Goal: Information Seeking & Learning: Learn about a topic

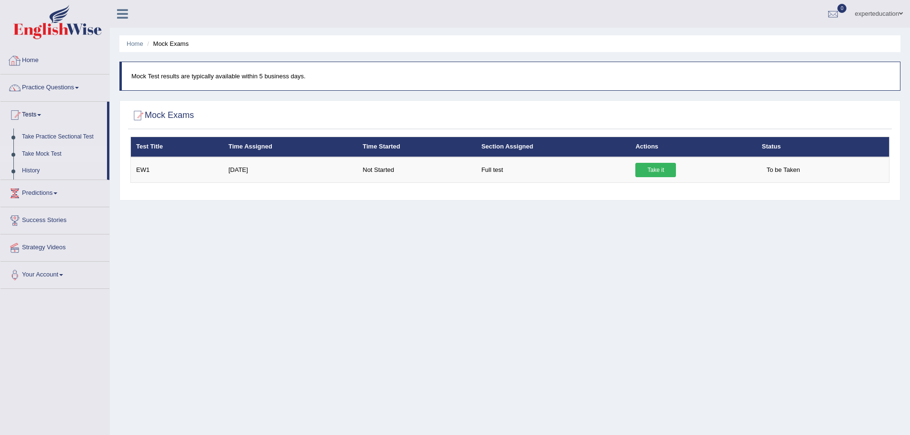
click at [72, 30] on img at bounding box center [57, 22] width 88 height 34
click at [23, 67] on link "Home" at bounding box center [54, 59] width 109 height 24
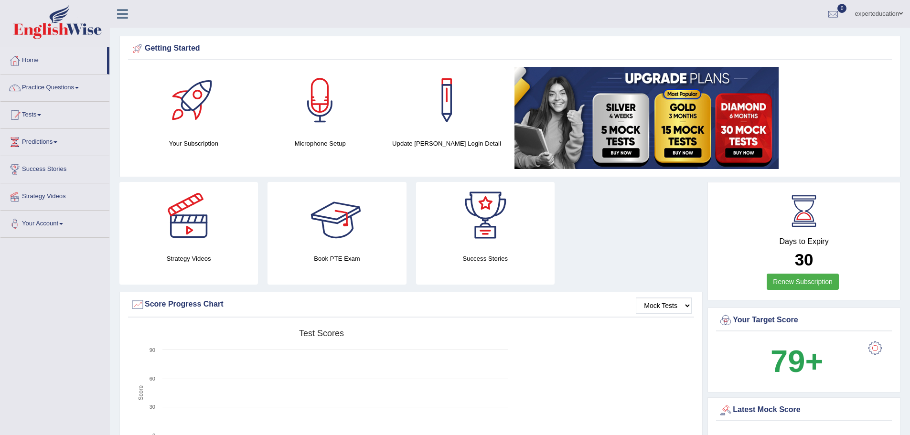
click at [237, 227] on link at bounding box center [188, 215] width 139 height 67
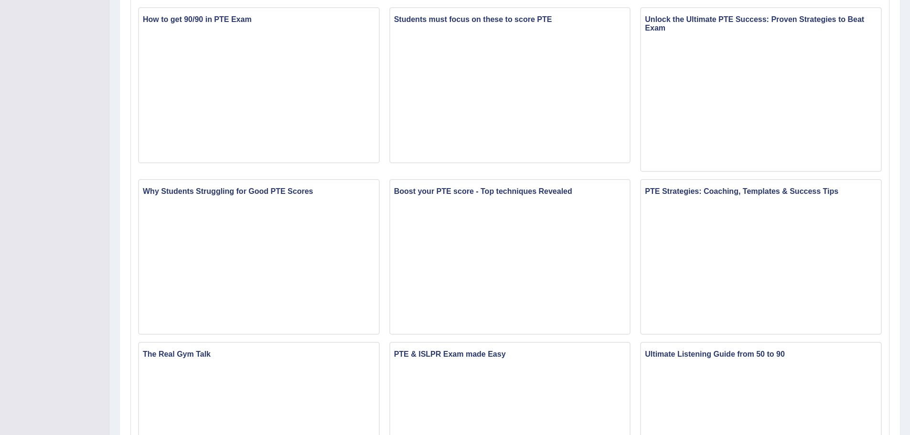
scroll to position [36, 0]
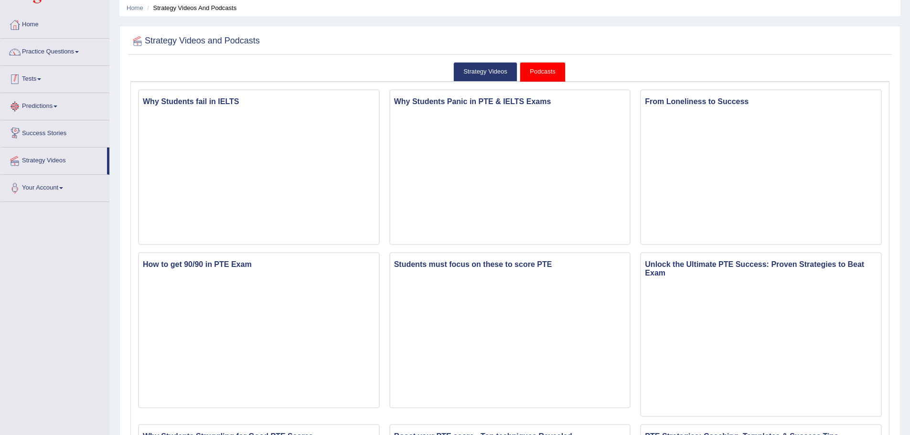
click at [24, 75] on link "Tests" at bounding box center [54, 78] width 109 height 24
click at [35, 120] on link "Take Mock Test" at bounding box center [62, 118] width 89 height 17
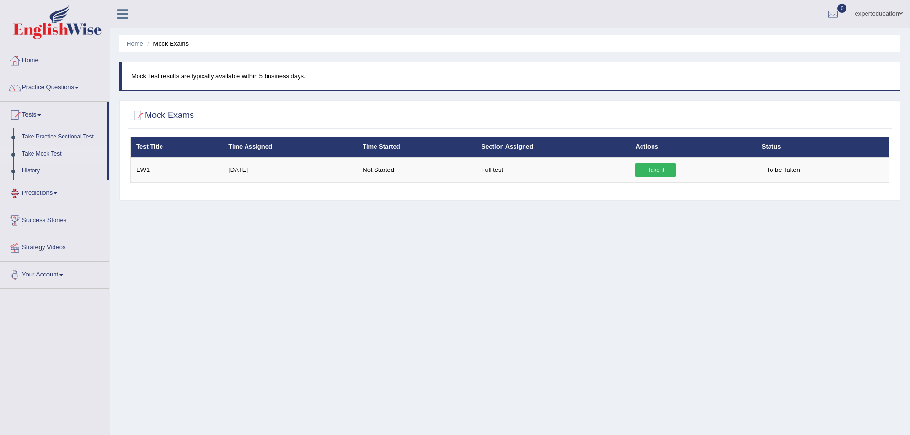
click at [79, 199] on link "Predictions" at bounding box center [54, 192] width 109 height 24
click at [30, 157] on link "Latest Predictions" at bounding box center [62, 164] width 89 height 17
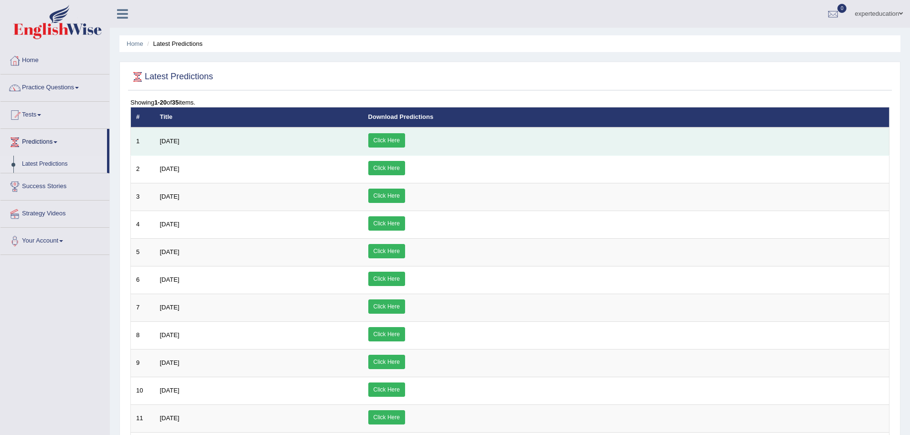
click at [405, 142] on link "Click Here" at bounding box center [386, 140] width 37 height 14
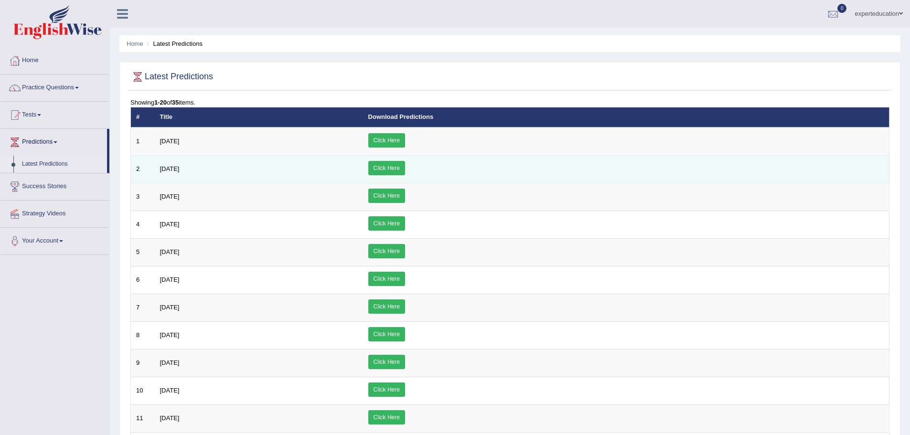
click at [405, 169] on link "Click Here" at bounding box center [386, 168] width 37 height 14
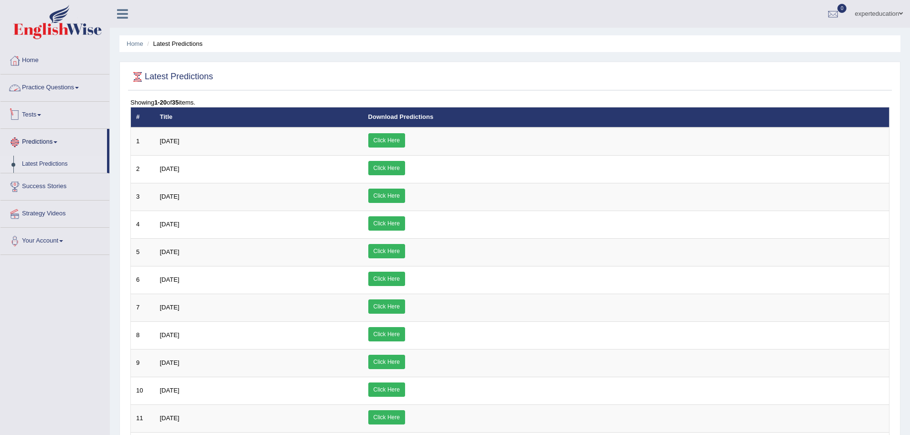
click at [59, 190] on link "Success Stories" at bounding box center [54, 185] width 109 height 24
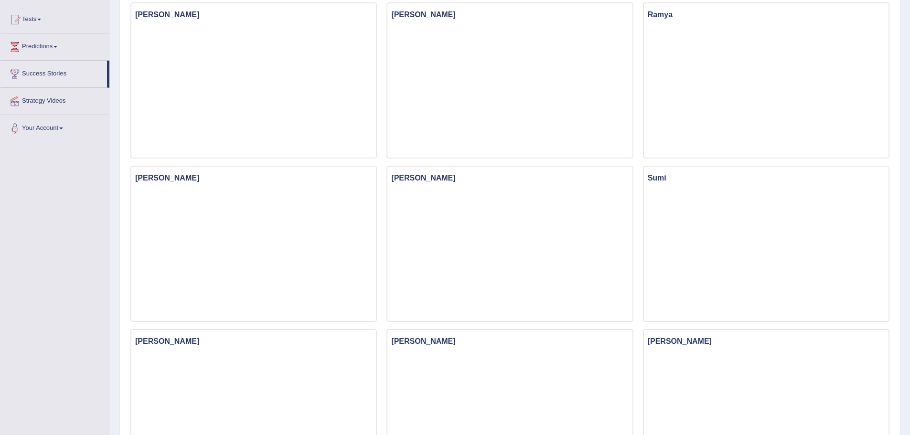
scroll to position [143, 0]
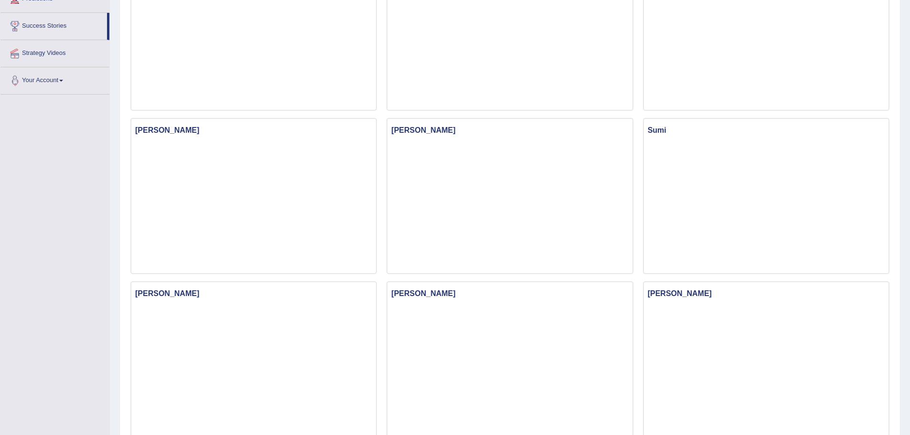
click at [27, 72] on link "Your Account" at bounding box center [54, 79] width 109 height 24
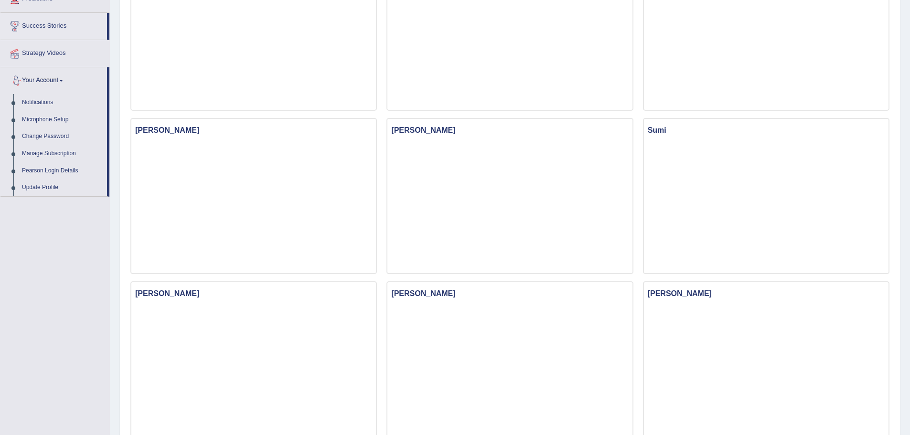
click at [52, 54] on link "Strategy Videos" at bounding box center [54, 52] width 109 height 24
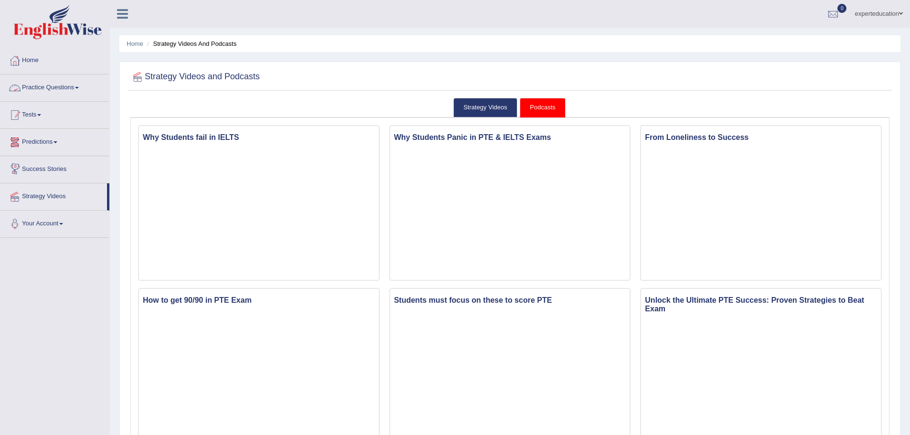
click at [42, 112] on link "Tests" at bounding box center [54, 114] width 109 height 24
click at [57, 89] on link "Practice Questions" at bounding box center [54, 87] width 109 height 24
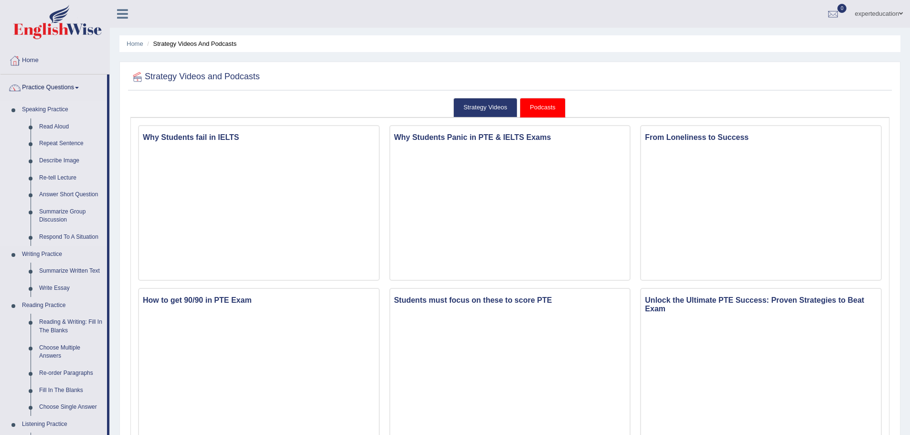
click at [45, 110] on link "Speaking Practice" at bounding box center [62, 109] width 89 height 17
click at [32, 129] on li "Read Aloud" at bounding box center [62, 126] width 89 height 17
click at [45, 130] on link "Read Aloud" at bounding box center [71, 126] width 72 height 17
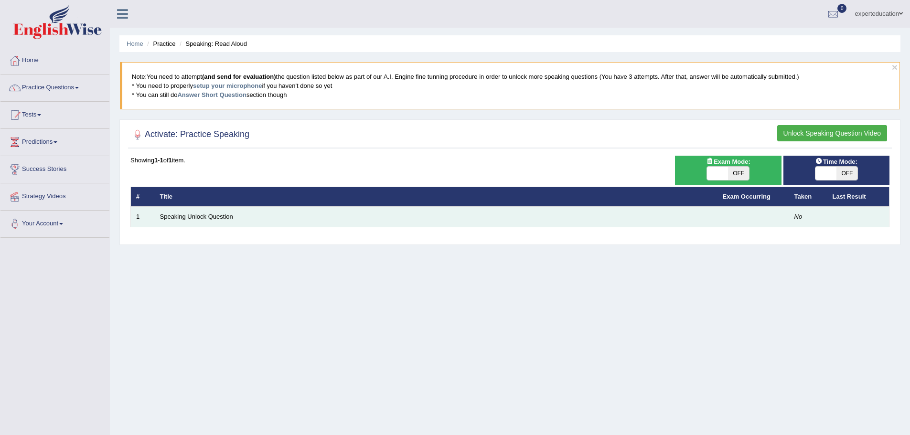
drag, startPoint x: 224, startPoint y: 222, endPoint x: 521, endPoint y: 222, distance: 296.7
click at [225, 222] on td "Speaking Unlock Question" at bounding box center [436, 217] width 563 height 20
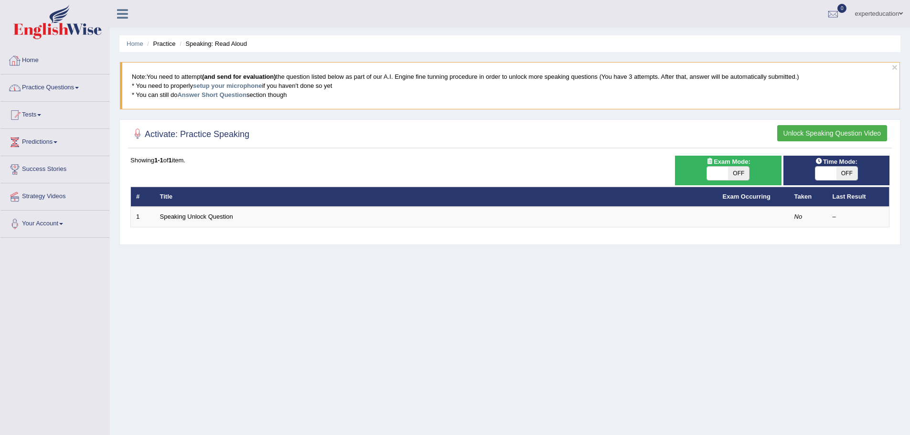
click at [61, 52] on link "Home" at bounding box center [54, 59] width 109 height 24
